Goal: Ask a question

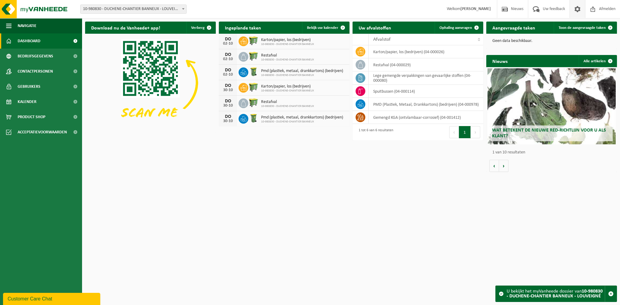
click at [574, 8] on span at bounding box center [577, 9] width 9 height 18
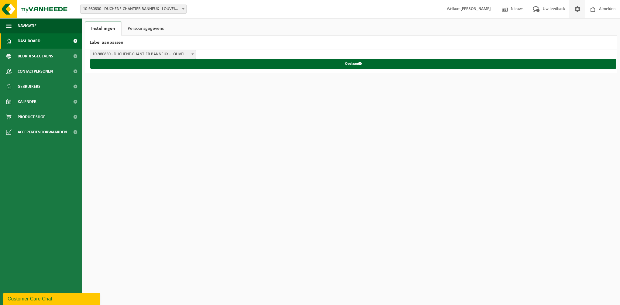
click at [31, 40] on span "Dashboard" at bounding box center [29, 40] width 23 height 15
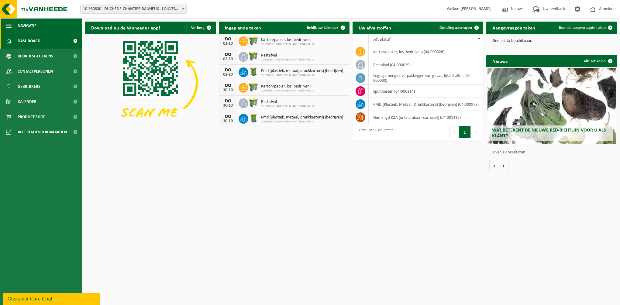
click at [12, 26] on button "Navigatie" at bounding box center [41, 25] width 82 height 15
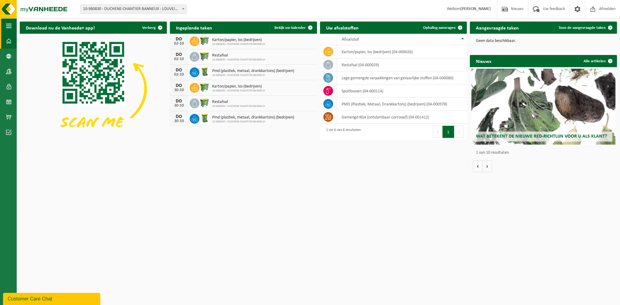
click at [12, 26] on button "Navigatie" at bounding box center [8, 25] width 17 height 15
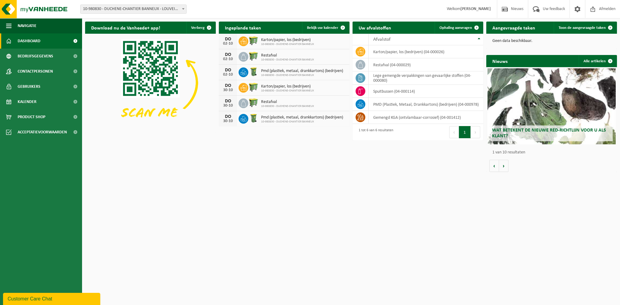
click at [49, 299] on div "Customer Care Chat" at bounding box center [52, 298] width 88 height 7
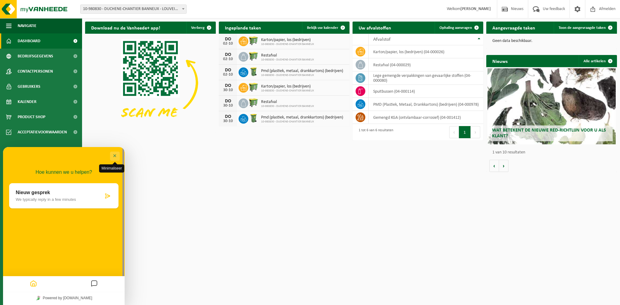
click at [114, 152] on button "Minimaliseer" at bounding box center [115, 156] width 10 height 9
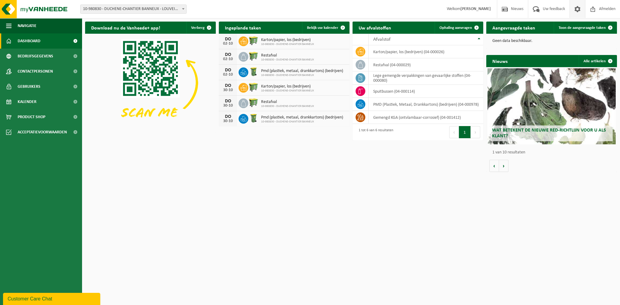
click at [576, 9] on span at bounding box center [577, 9] width 9 height 18
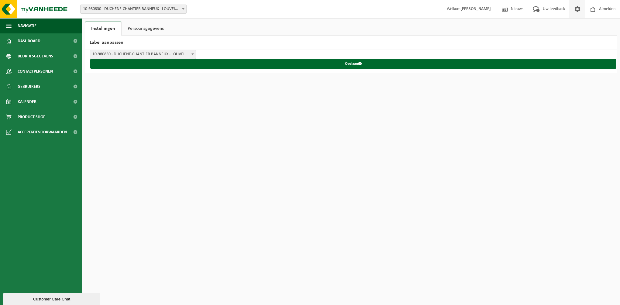
click at [576, 9] on span at bounding box center [577, 9] width 9 height 18
click at [476, 10] on strong "[PERSON_NAME]" at bounding box center [475, 9] width 30 height 5
click at [575, 10] on span at bounding box center [577, 9] width 9 height 18
click at [142, 27] on link "Persoonsgegevens" at bounding box center [146, 29] width 48 height 14
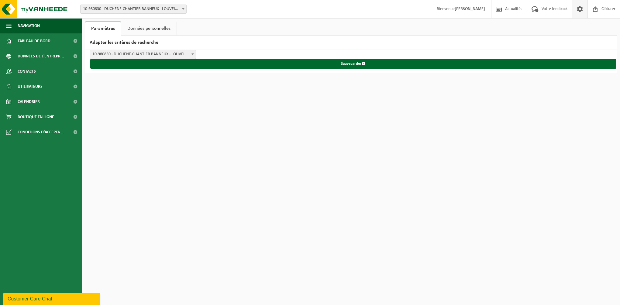
click at [581, 7] on span at bounding box center [579, 9] width 9 height 18
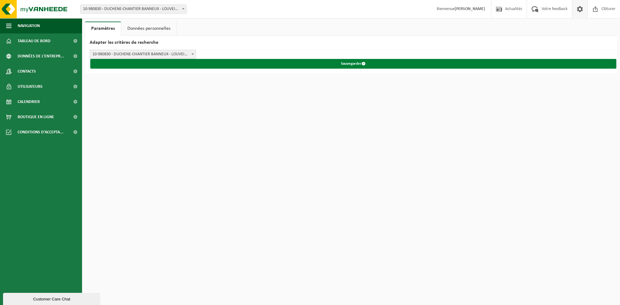
click at [363, 63] on span "submit" at bounding box center [364, 64] width 4 height 4
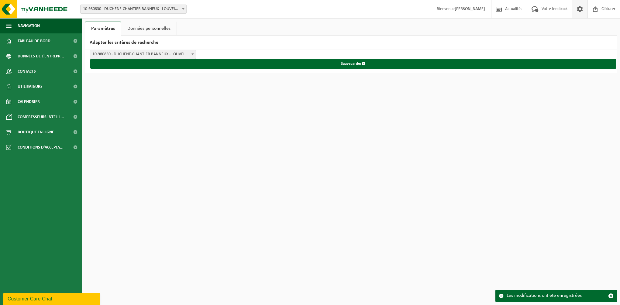
click at [41, 297] on div "Customer Care Chat" at bounding box center [52, 298] width 88 height 7
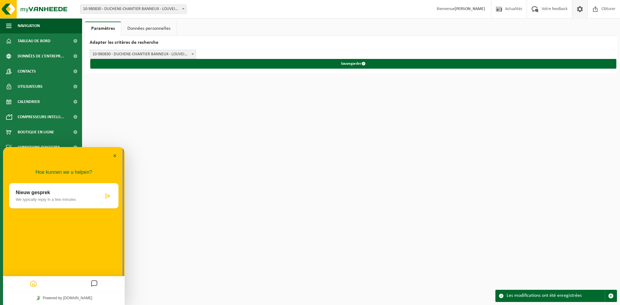
click at [87, 200] on p "We typically reply in a few minutes" at bounding box center [60, 199] width 88 height 5
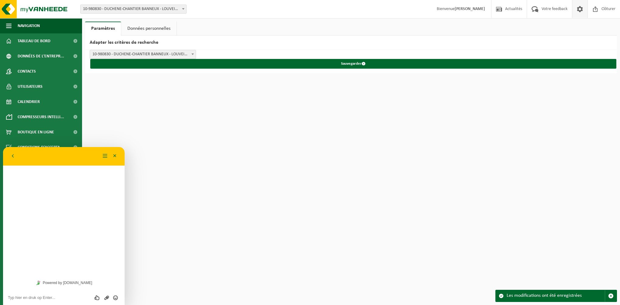
click at [36, 297] on textarea at bounding box center [64, 297] width 112 height 5
type textarea "Bonjour, serait-il possible d'obtenir la version complète de l'application?"
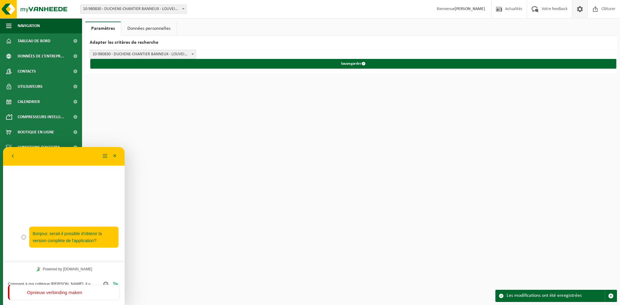
type textarea "Comparé à ma collègue [PERSON_NAME], il y a un certain nombre de catégorie que …"
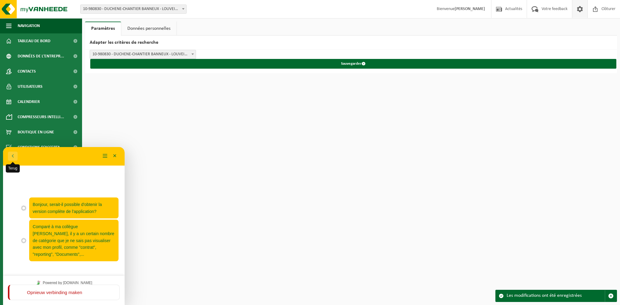
click at [11, 154] on button "Terug" at bounding box center [13, 156] width 10 height 9
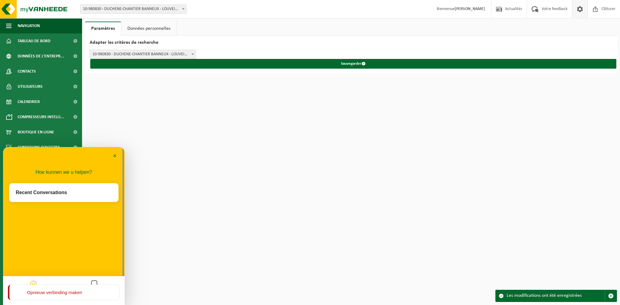
click at [71, 292] on p "Opnieuw verbinding maken" at bounding box center [54, 292] width 55 height 5
click at [69, 298] on div "Opnieuw verbinding maken" at bounding box center [64, 292] width 112 height 15
click at [64, 291] on p "Opnieuw verbinding maken" at bounding box center [54, 292] width 55 height 5
click at [75, 227] on div "Hoe kunnen we u helpen? Recent Conversations" at bounding box center [64, 199] width 122 height 68
click at [187, 218] on html "Site: 01-095031 - [GEOGRAPHIC_DATA] SA - MODAVE 10-979617 - DUCHENE - CHANTIER …" at bounding box center [310, 152] width 620 height 305
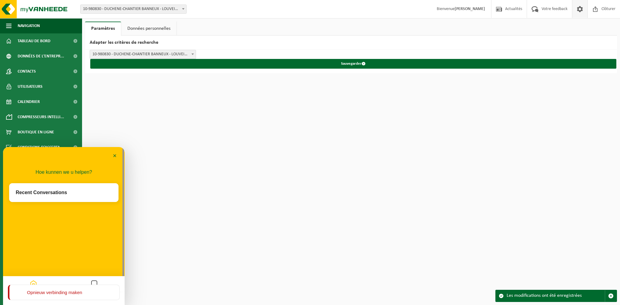
click at [98, 281] on button "Messages" at bounding box center [94, 284] width 10 height 12
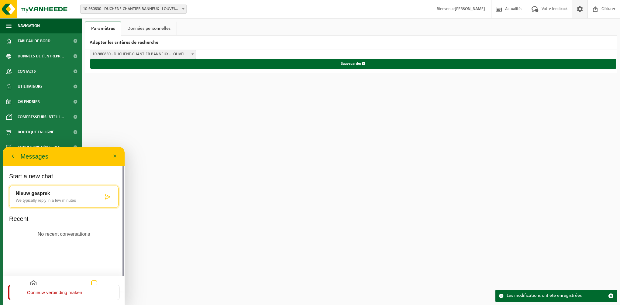
click at [47, 196] on div "Nieuw gesprek We typically reply in a few minutes" at bounding box center [60, 197] width 88 height 12
